Goal: Transaction & Acquisition: Purchase product/service

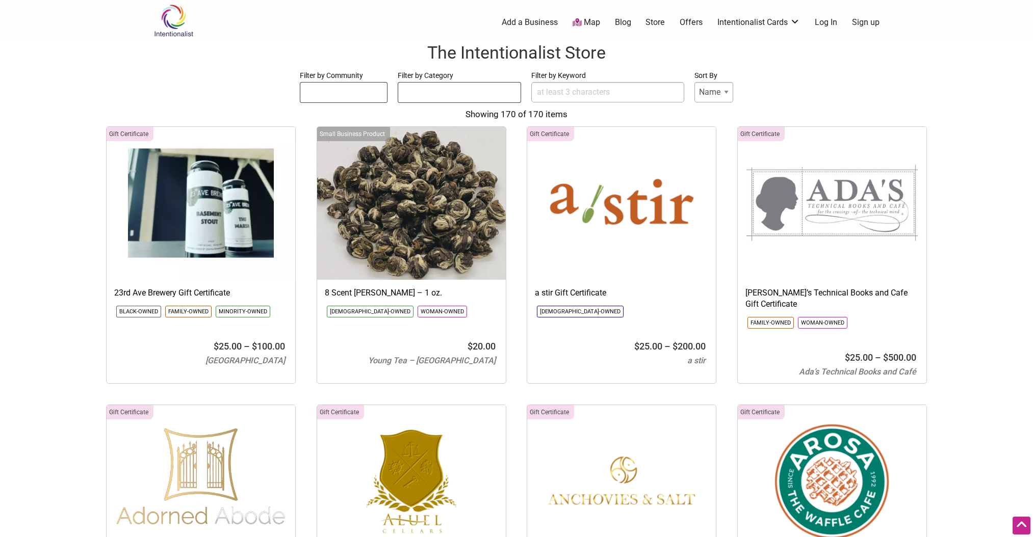
select select
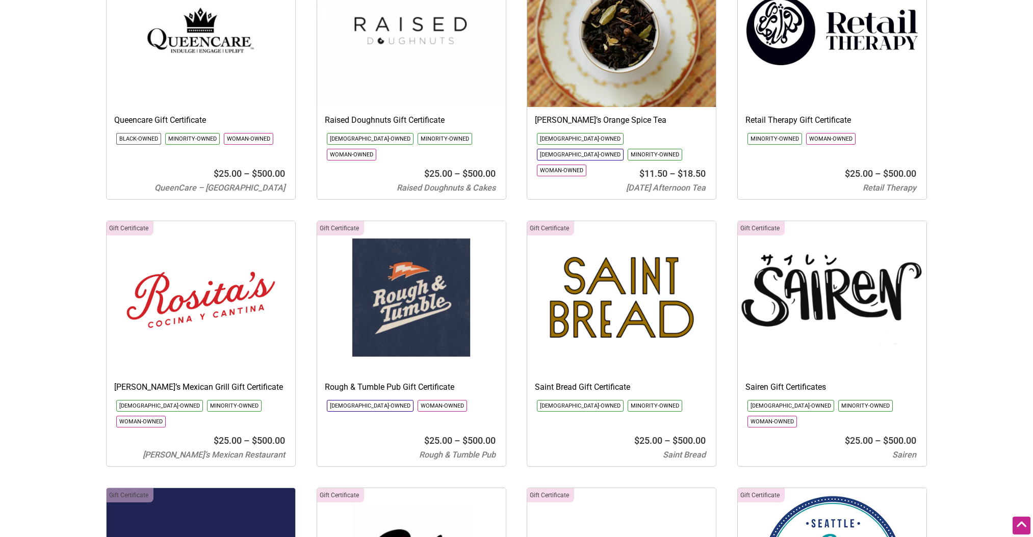
scroll to position [8311, 0]
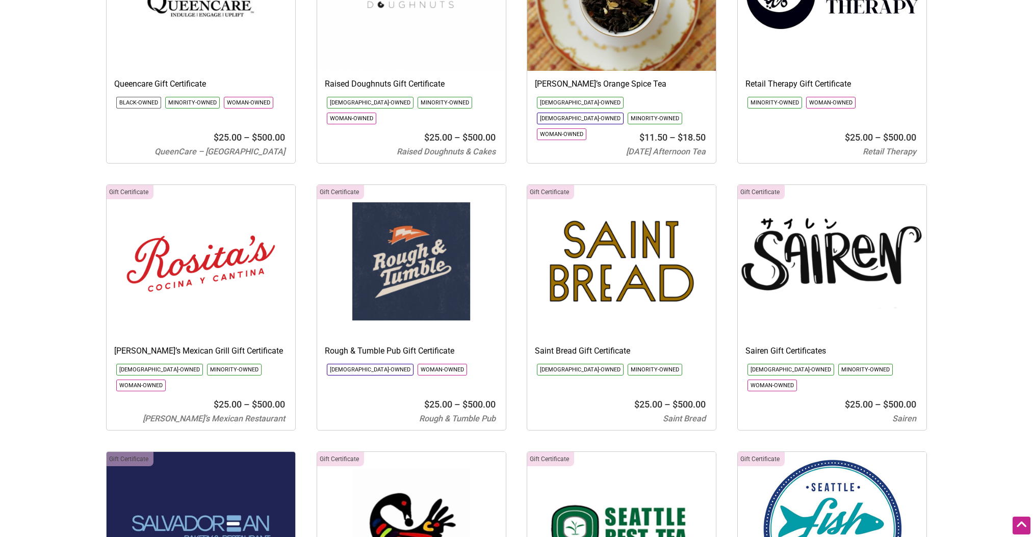
click at [835, 205] on img at bounding box center [832, 261] width 189 height 153
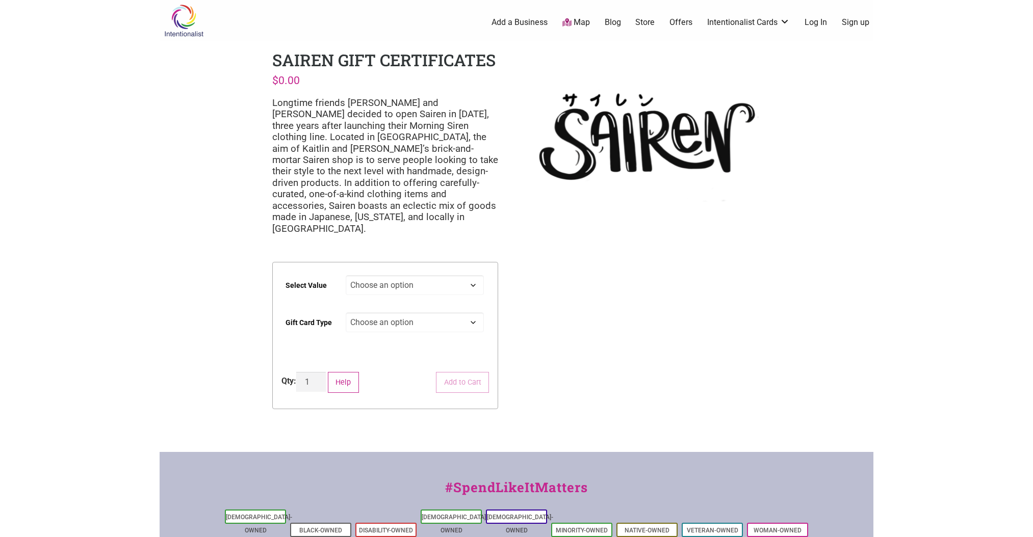
click at [409, 275] on select "Choose an option $25 $50 $100 $200 $500" at bounding box center [415, 285] width 139 height 20
click at [346, 275] on select "Choose an option $25 $50 $100 $200 $500" at bounding box center [415, 285] width 139 height 20
select select "$50"
click at [383, 313] on select "Choose an option Digital Physical" at bounding box center [415, 323] width 139 height 20
select select "Digital"
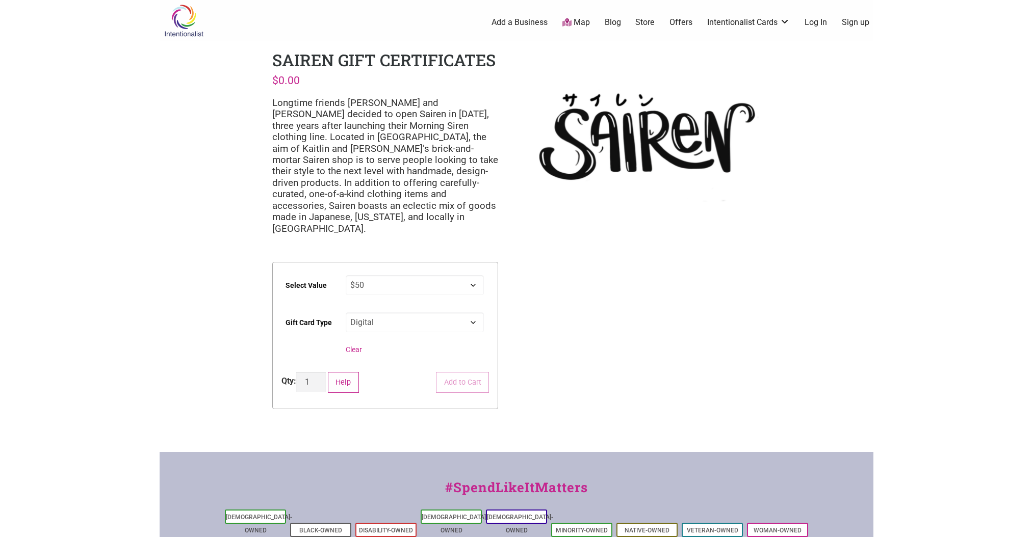
click at [346, 313] on select "Choose an option Digital Physical" at bounding box center [415, 323] width 139 height 20
select select "$50"
select select "Digital"
click at [563, 321] on div "Intentionalist Spend like it matters 0 Add a Business Map Blog Store Offers Int…" at bounding box center [517, 354] width 714 height 709
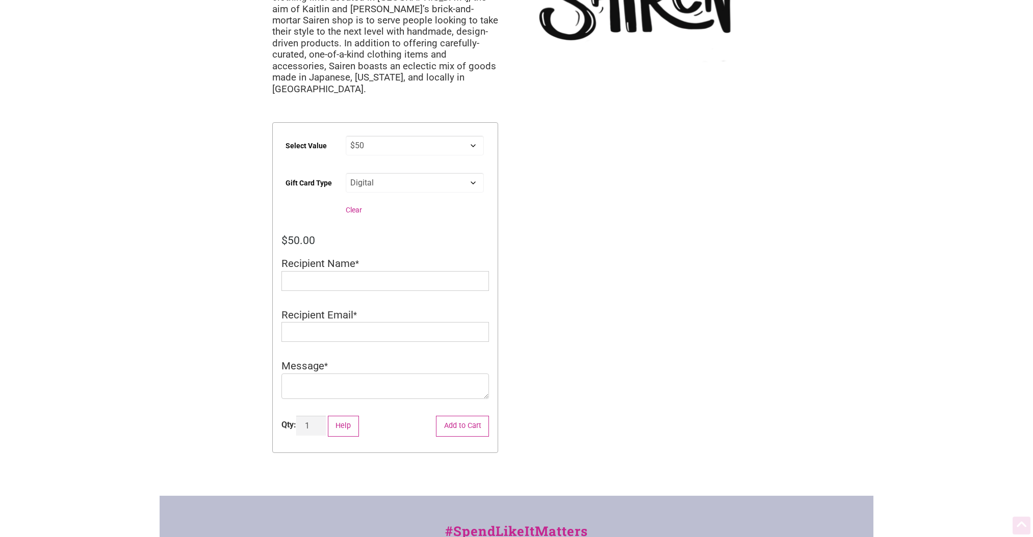
scroll to position [153, 0]
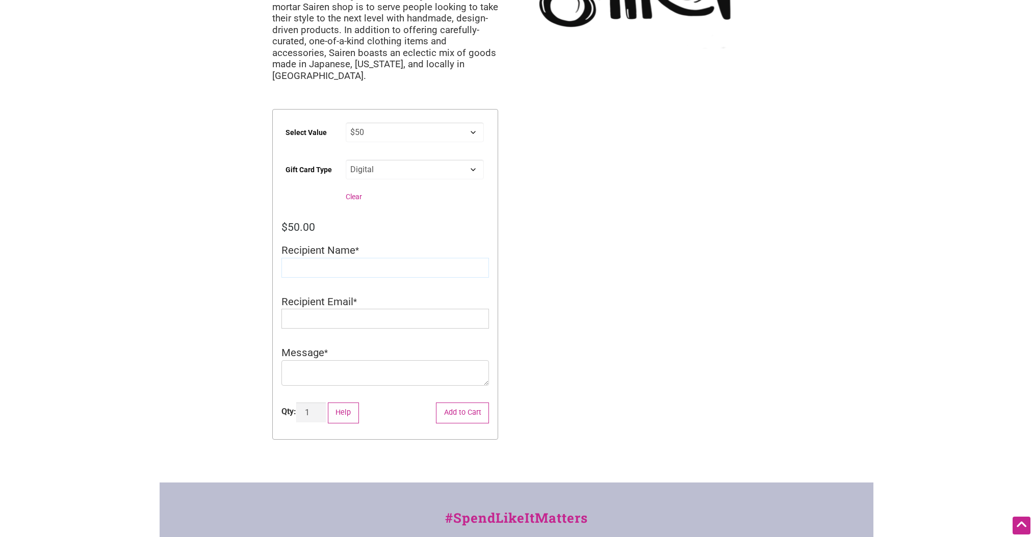
click at [369, 258] on input "Recipient Name" at bounding box center [385, 268] width 208 height 20
type input "[PERSON_NAME]"
click at [346, 309] on input "Recipient Email" at bounding box center [385, 319] width 208 height 20
type input "[EMAIL_ADDRESS][DOMAIN_NAME]"
click at [348, 360] on textarea "Message" at bounding box center [385, 372] width 208 height 25
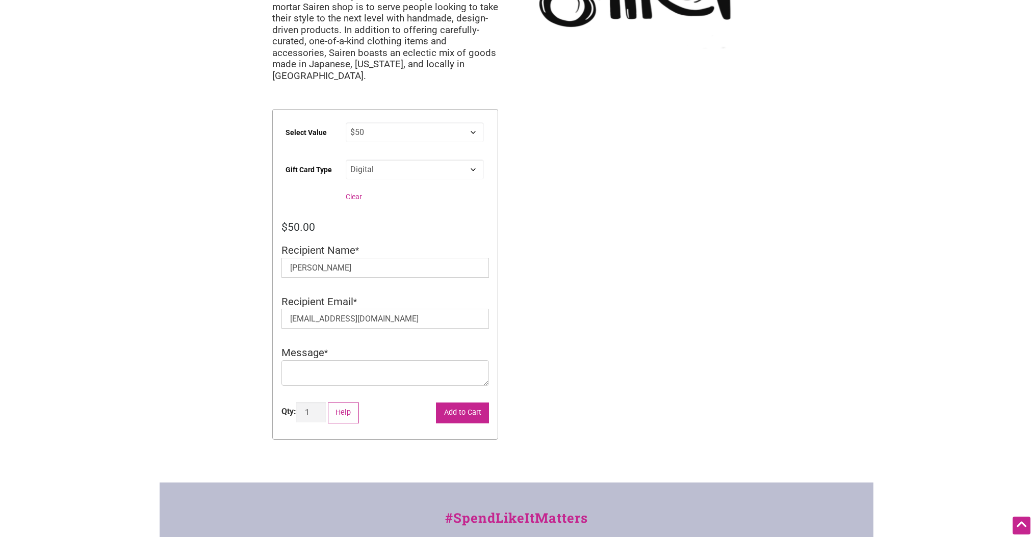
click at [473, 403] on button "Add to Cart" at bounding box center [462, 413] width 53 height 21
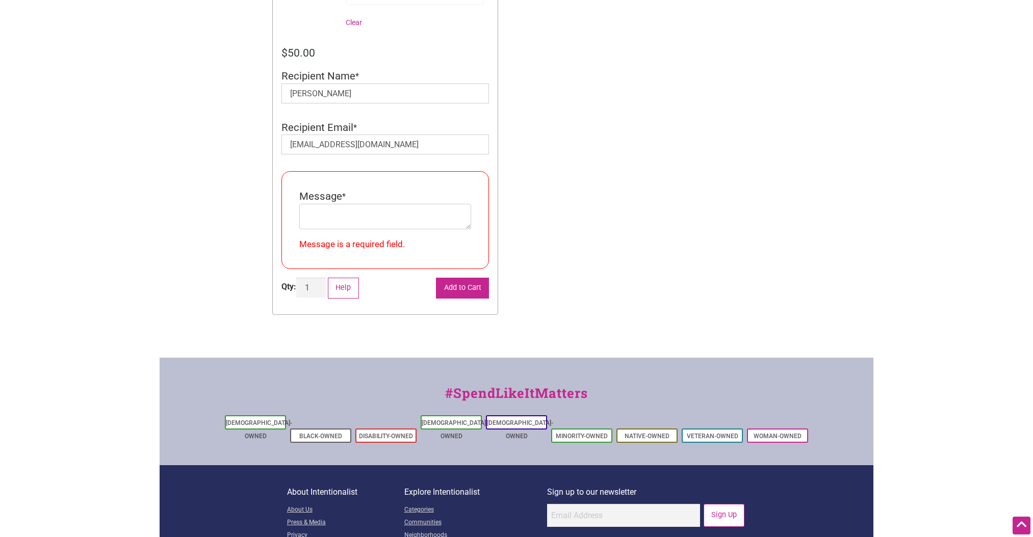
scroll to position [380, 0]
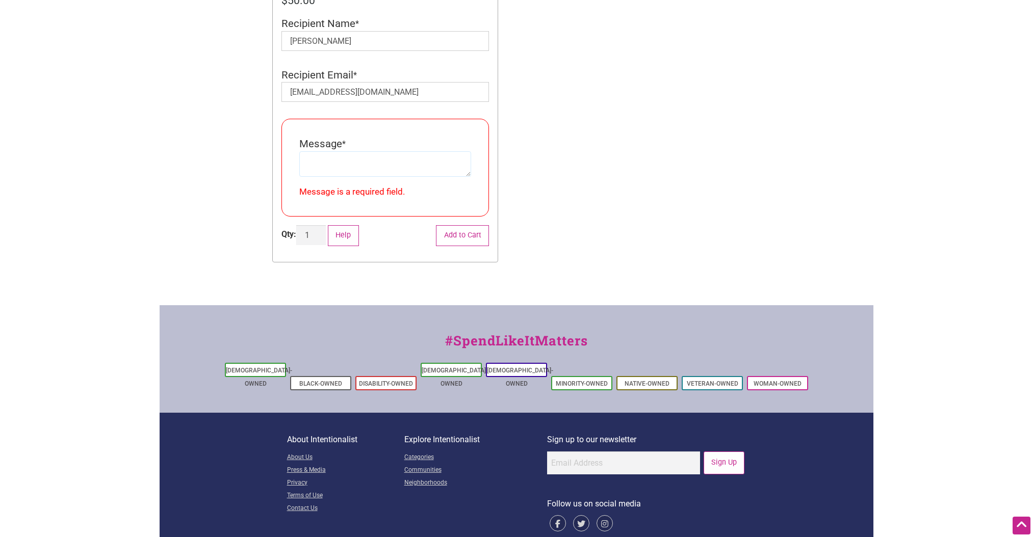
click at [378, 158] on textarea "Message" at bounding box center [385, 163] width 172 height 25
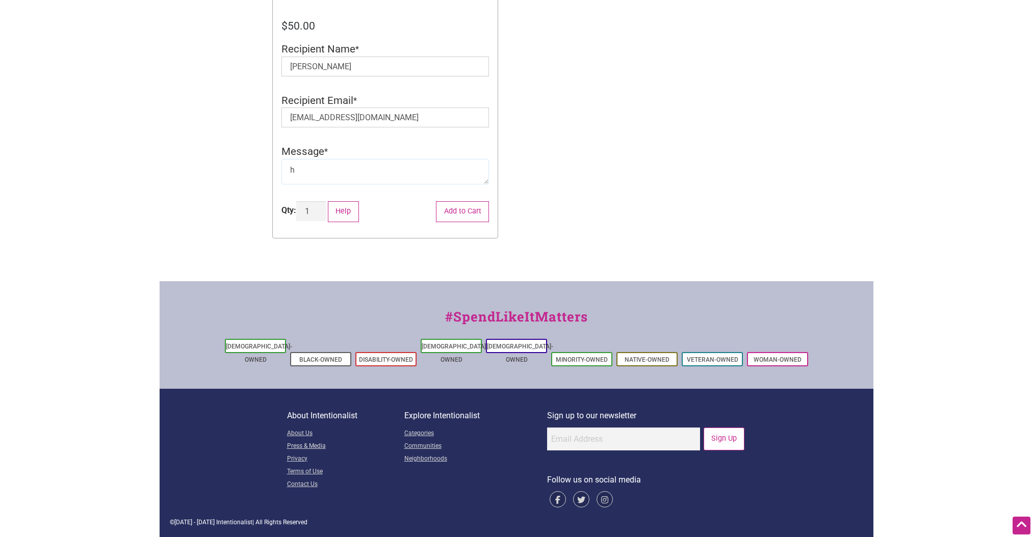
scroll to position [330, 0]
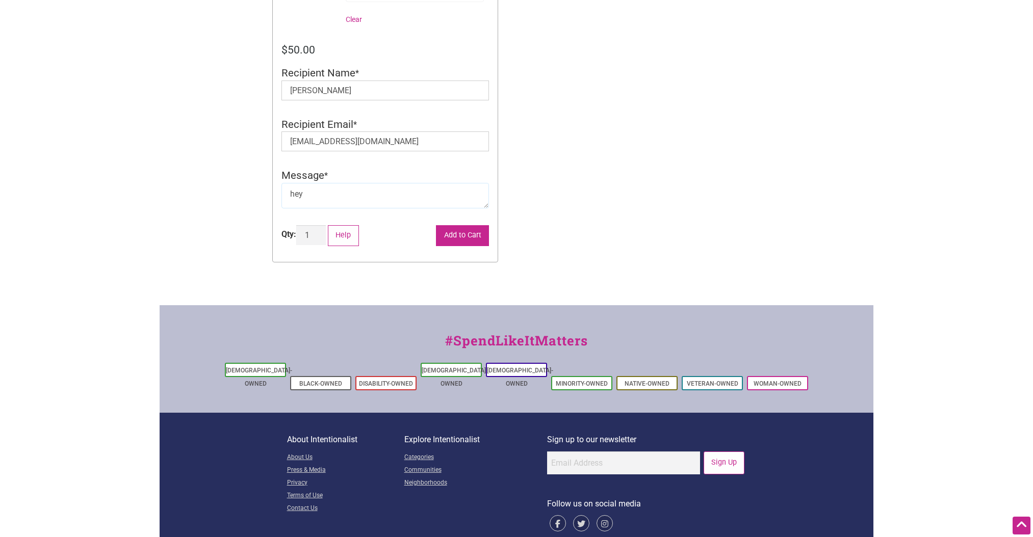
type textarea "hey"
click at [465, 225] on button "Add to Cart" at bounding box center [462, 235] width 53 height 21
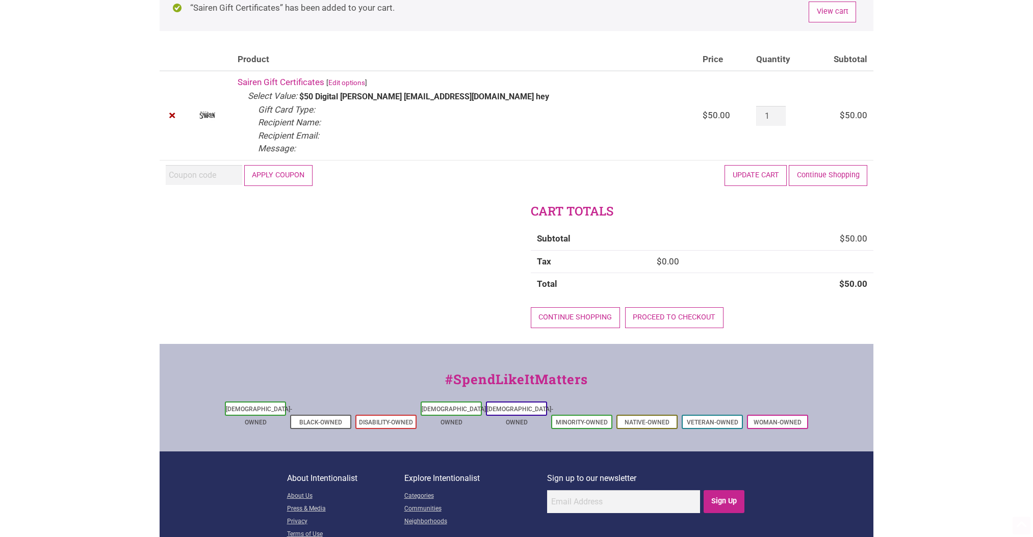
scroll to position [102, 0]
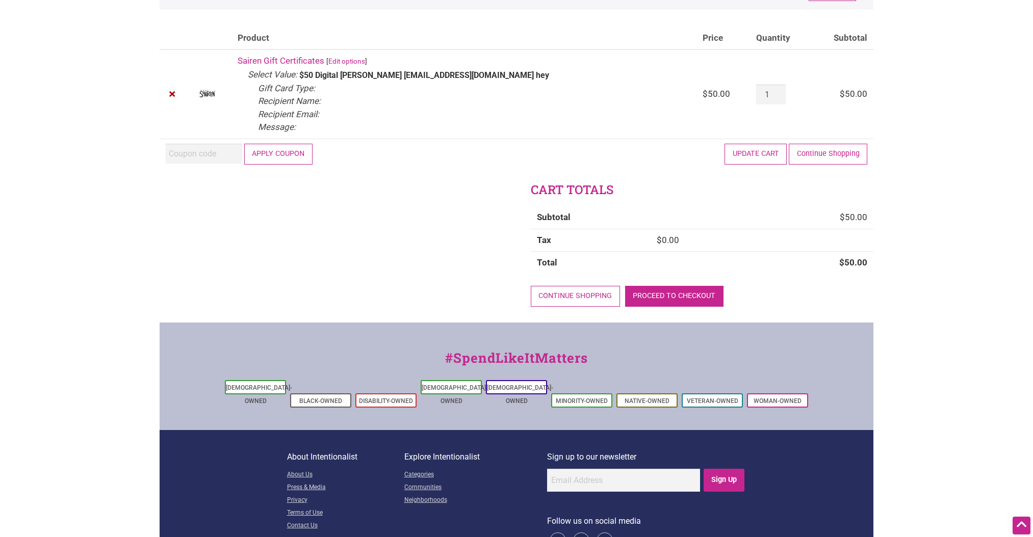
click at [675, 290] on link "Proceed to checkout" at bounding box center [674, 296] width 98 height 21
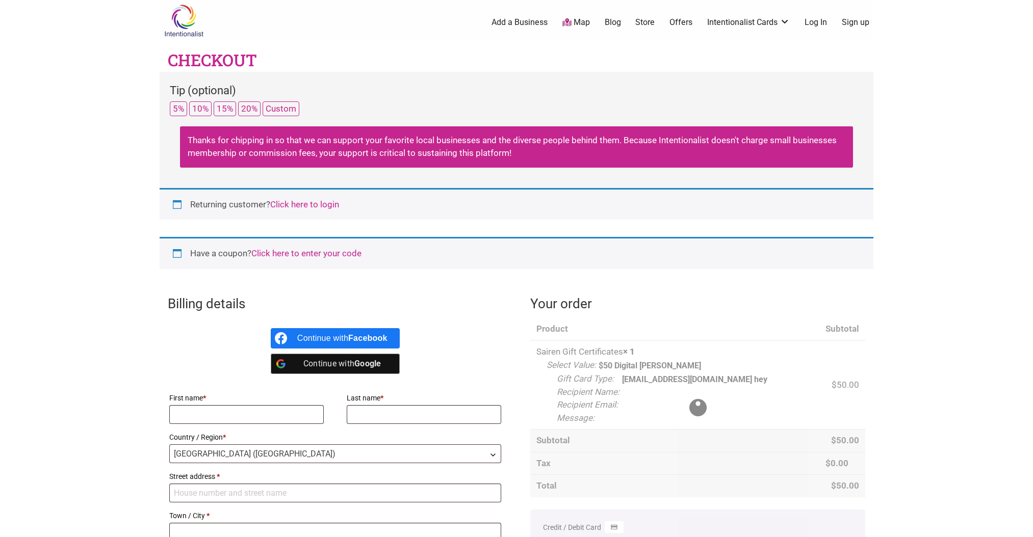
select select "WA"
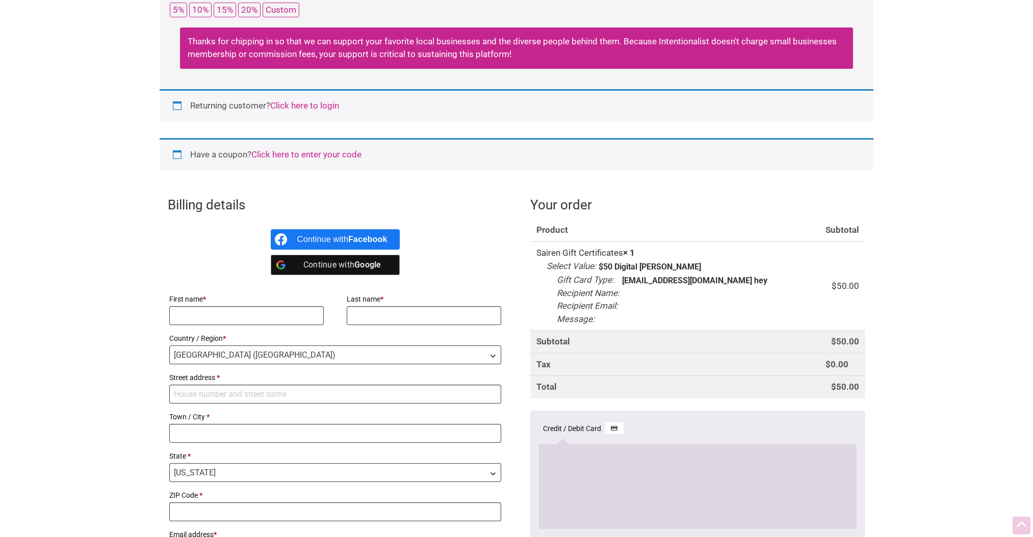
scroll to position [102, 0]
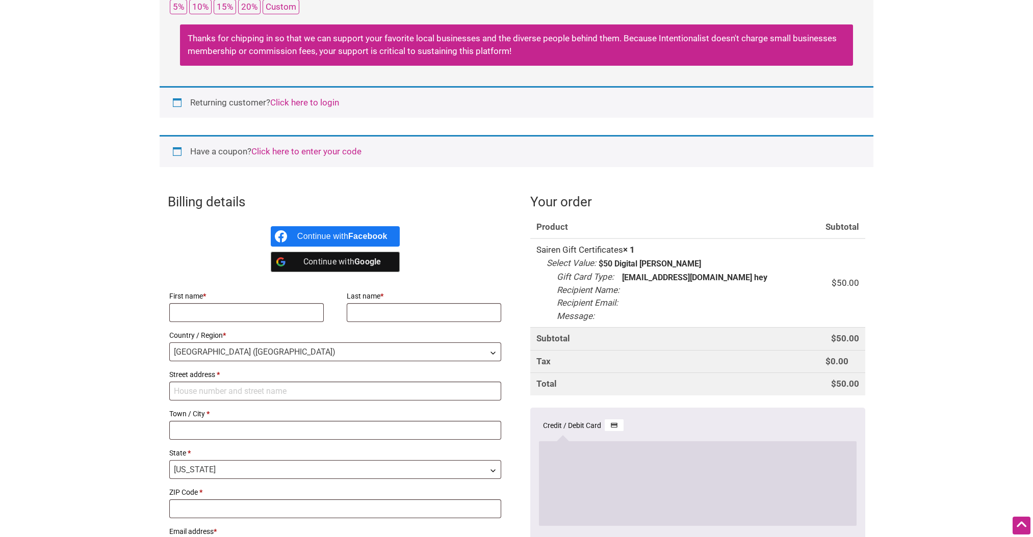
click at [324, 102] on link "Click here to login" at bounding box center [304, 102] width 69 height 10
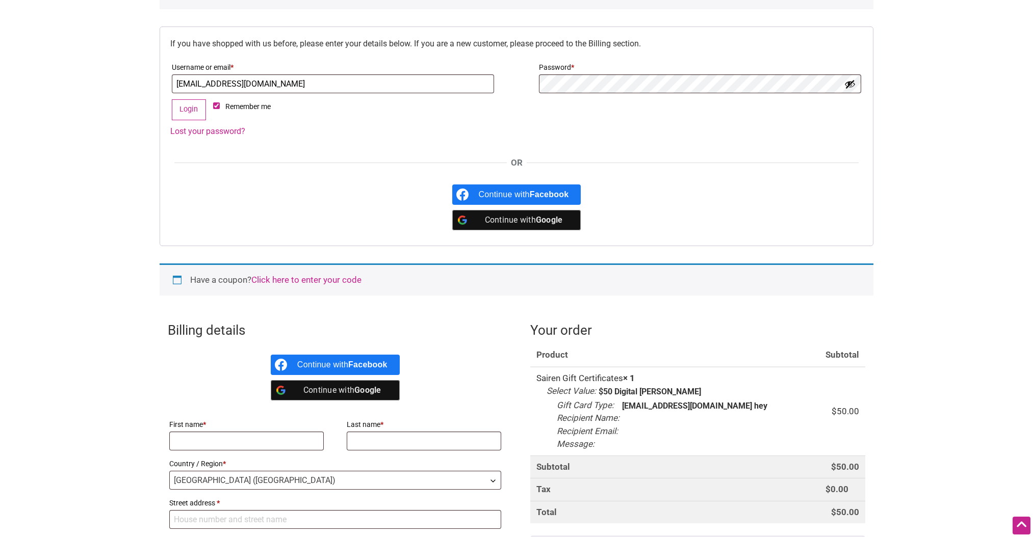
scroll to position [212, 0]
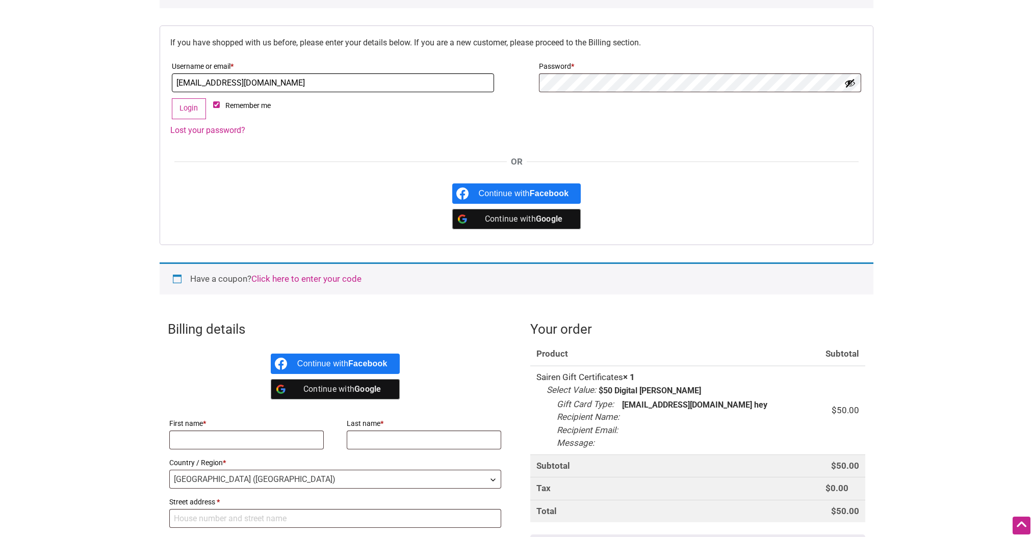
click at [352, 84] on input "[EMAIL_ADDRESS][DOMAIN_NAME]" at bounding box center [333, 82] width 322 height 19
type input "[EMAIL_ADDRESS][DOMAIN_NAME]"
click at [850, 81] on button "Show password" at bounding box center [849, 83] width 11 height 11
click at [193, 109] on button "Login" at bounding box center [189, 108] width 34 height 21
